Goal: Use online tool/utility: Utilize a website feature to perform a specific function

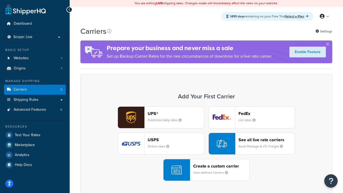
click at [206, 143] on div "UPS® Published daily rates FedEx List rates USPS Online rates See all live rate…" at bounding box center [206, 143] width 240 height 74
click at [266, 113] on header "FedEx" at bounding box center [266, 113] width 56 height 5
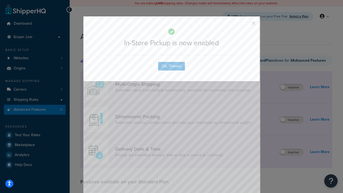
scroll to position [150, 0]
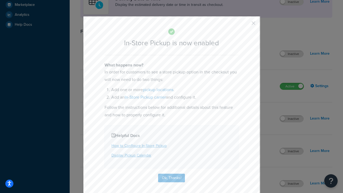
click at [245, 25] on button "button" at bounding box center [245, 24] width 1 height 1
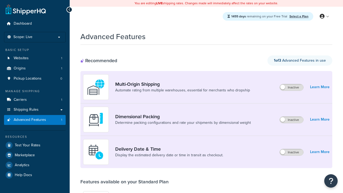
scroll to position [140, 0]
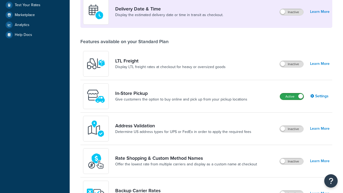
click at [292, 96] on label "Active" at bounding box center [292, 96] width 24 height 6
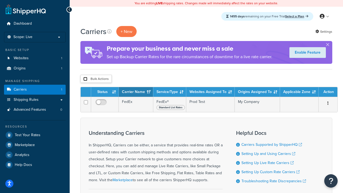
click at [85, 79] on input "checkbox" at bounding box center [85, 79] width 4 height 4
checkbox input "true"
click at [0, 0] on button "Delete" at bounding box center [0, 0] width 0 height 0
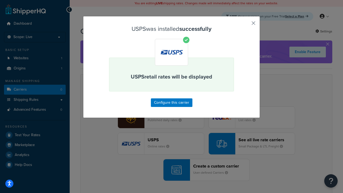
click at [245, 25] on button "button" at bounding box center [245, 24] width 1 height 1
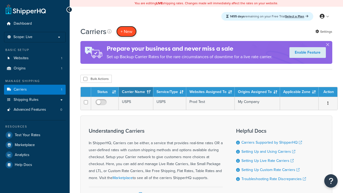
click at [126, 26] on button "+ New" at bounding box center [126, 31] width 20 height 11
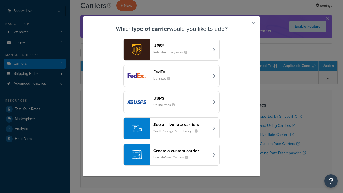
click at [171, 128] on div "See all live rate carriers Small Package & LTL Freight" at bounding box center [181, 128] width 56 height 13
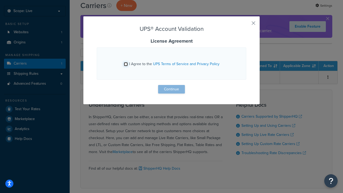
click at [126, 64] on input "I Agree to the UPS Terms of Service and Privacy Policy" at bounding box center [126, 64] width 4 height 4
checkbox input "true"
click at [171, 89] on button "Continue" at bounding box center [171, 89] width 27 height 9
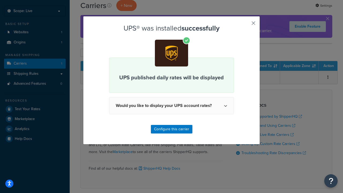
click at [245, 25] on button "button" at bounding box center [245, 24] width 1 height 1
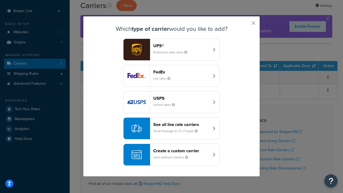
click at [181, 72] on header "FedEx" at bounding box center [181, 71] width 56 height 5
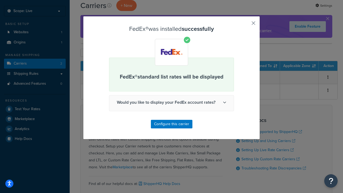
click at [245, 25] on button "button" at bounding box center [245, 24] width 1 height 1
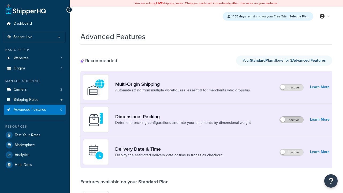
click at [291, 120] on label "Inactive" at bounding box center [291, 119] width 24 height 6
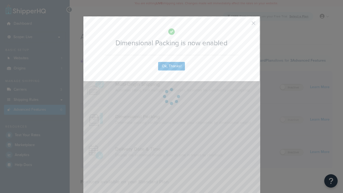
click at [245, 24] on button "button" at bounding box center [245, 24] width 1 height 1
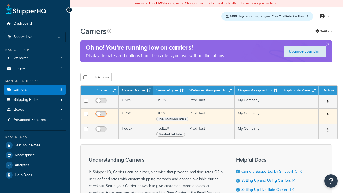
click at [101, 103] on input "checkbox" at bounding box center [101, 102] width 15 height 7
checkbox input "true"
click at [101, 116] on input "checkbox" at bounding box center [101, 115] width 15 height 7
checkbox input "true"
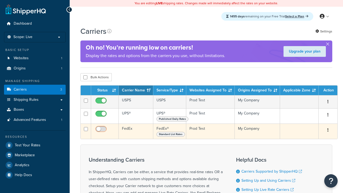
click at [101, 131] on input "checkbox" at bounding box center [101, 130] width 15 height 7
checkbox input "true"
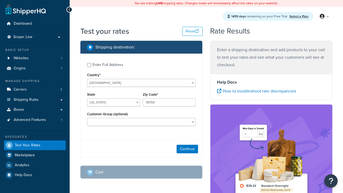
select select "TX"
click at [187, 149] on button "Continue" at bounding box center [186, 149] width 21 height 9
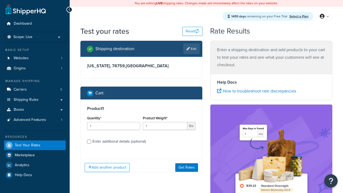
type input "78628"
type input "3"
type input "5"
click at [186, 167] on button "Get Rates" at bounding box center [186, 167] width 23 height 9
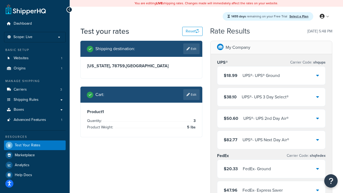
click at [271, 75] on div "UPS® - UPS® Ground" at bounding box center [260, 75] width 37 height 7
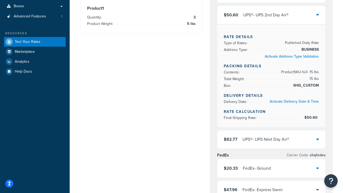
click at [271, 143] on div "UPS® - UPS Next Day Air®" at bounding box center [265, 138] width 47 height 7
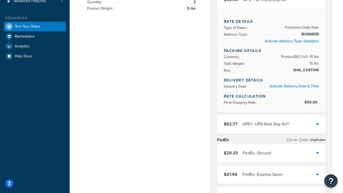
click at [271, 149] on div "FedEx - Ground" at bounding box center [257, 152] width 28 height 7
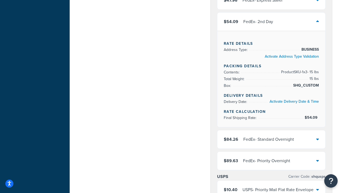
click at [271, 139] on div "FedEx - Standard Overnight" at bounding box center [268, 138] width 51 height 7
click at [271, 161] on div "FedEx - Priority Overnight" at bounding box center [266, 160] width 47 height 7
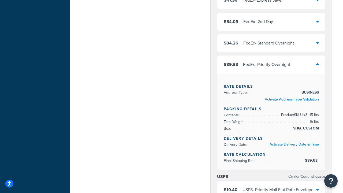
click at [271, 186] on div "USPS - Priority Mail Flat Rate Envelope" at bounding box center [277, 189] width 71 height 7
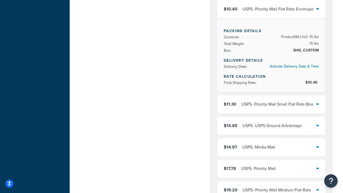
click at [271, 100] on div "USPS - Priority Mail Small Flat Rate Box" at bounding box center [277, 103] width 72 height 7
click at [271, 122] on div "USPS - USPS Ground Advantage" at bounding box center [271, 125] width 59 height 7
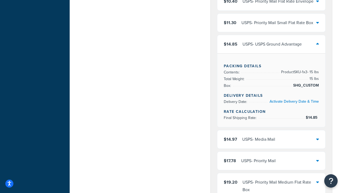
click at [271, 139] on div "USPS - Media Mail" at bounding box center [258, 138] width 33 height 7
click at [271, 164] on div "USPS - Priority Mail" at bounding box center [258, 160] width 35 height 7
click at [271, 180] on div "USPS - Priority Mail Medium Flat Rate Box" at bounding box center [279, 185] width 74 height 15
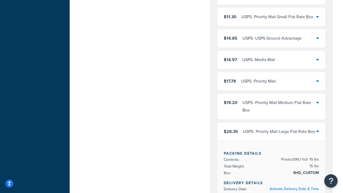
scroll to position [595, 0]
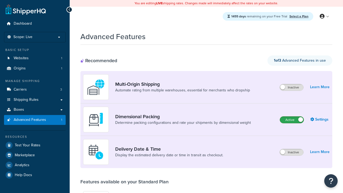
click at [292, 120] on label "Active" at bounding box center [292, 119] width 24 height 6
